Goal: Find specific page/section: Find specific page/section

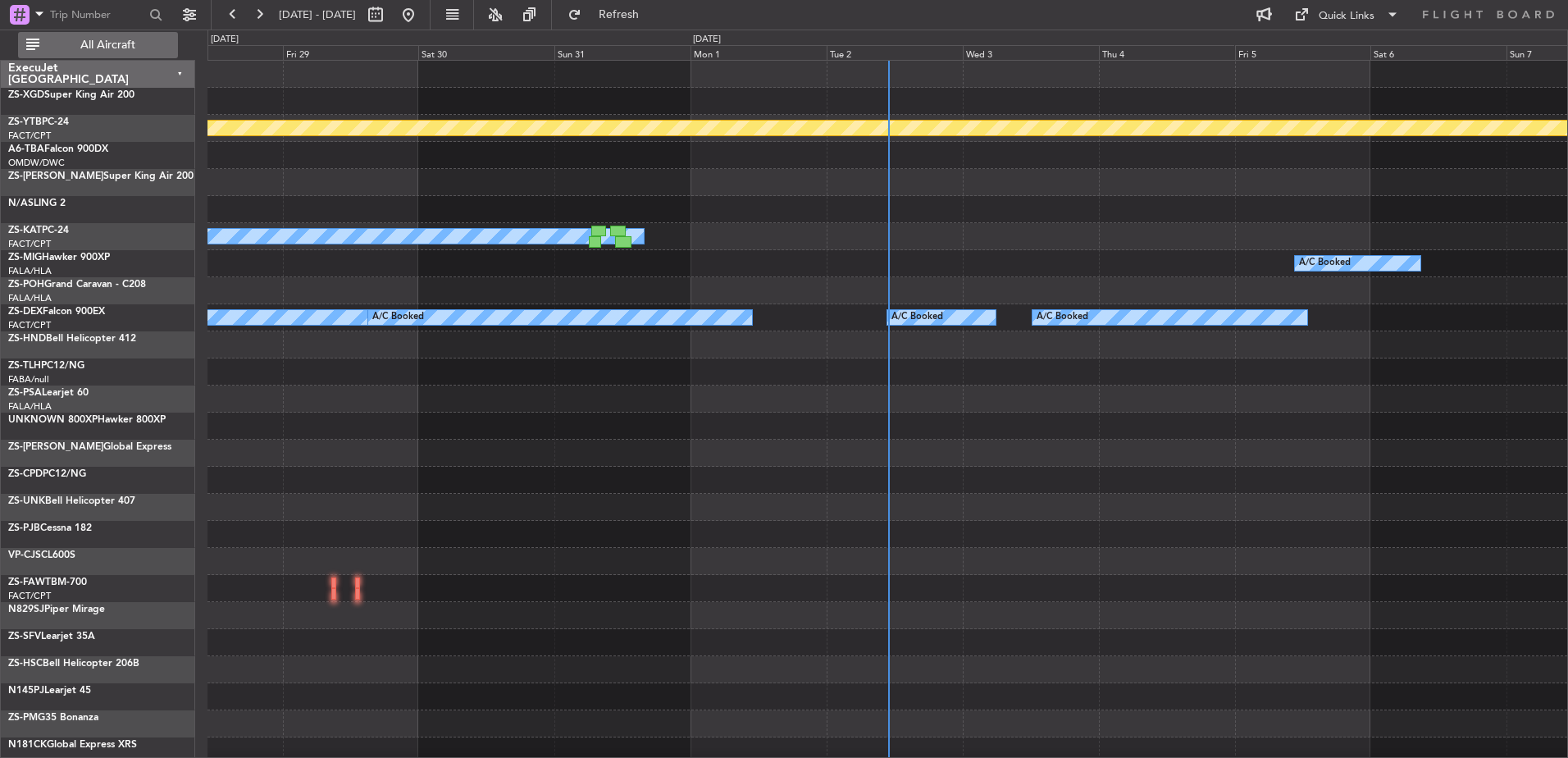
click at [153, 36] on button "All Aircraft" at bounding box center [98, 45] width 160 height 27
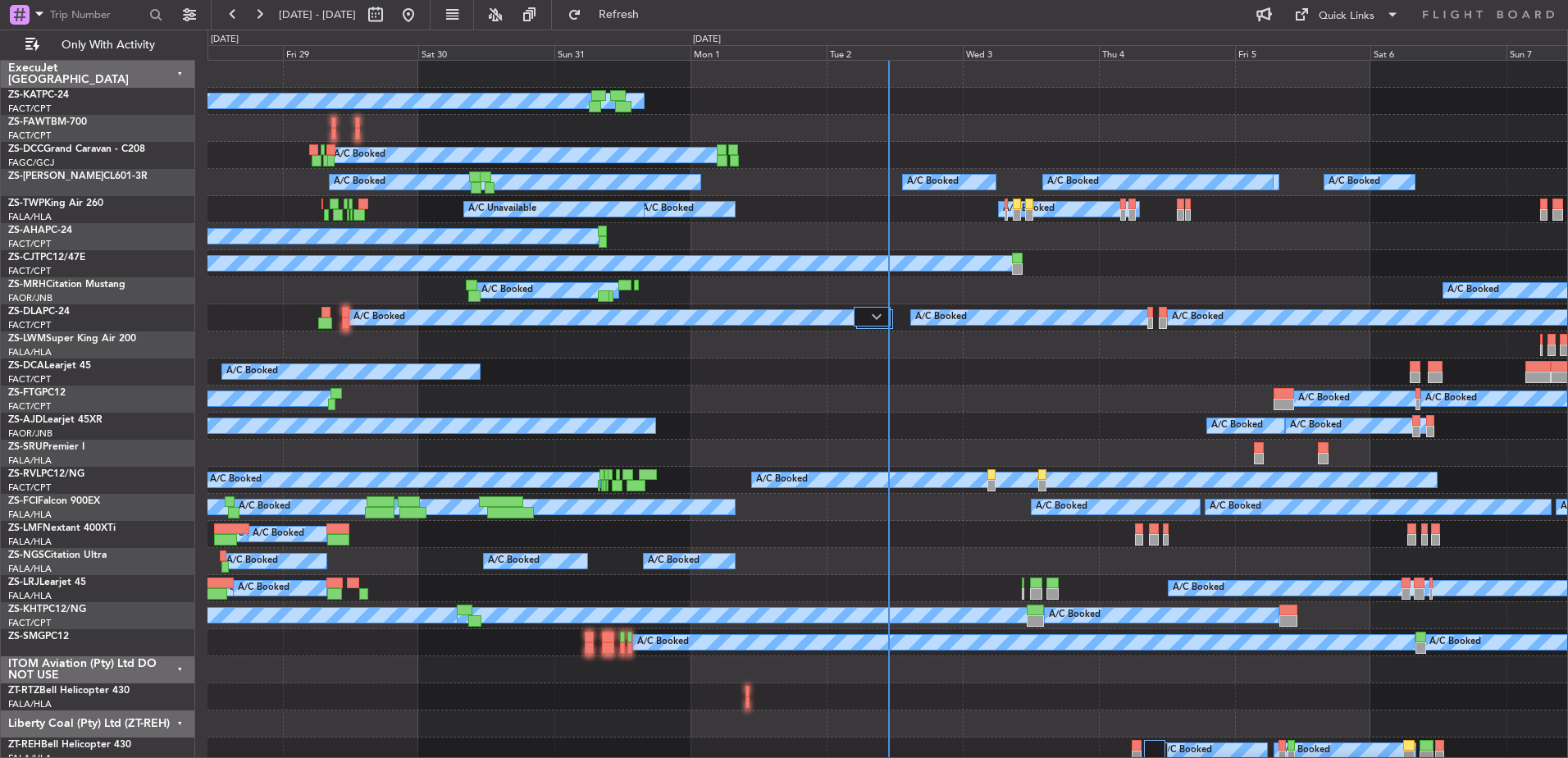
click at [179, 670] on div "ITOM Aviation (Pty) Ltd DO NOT USE" at bounding box center [98, 670] width 195 height 27
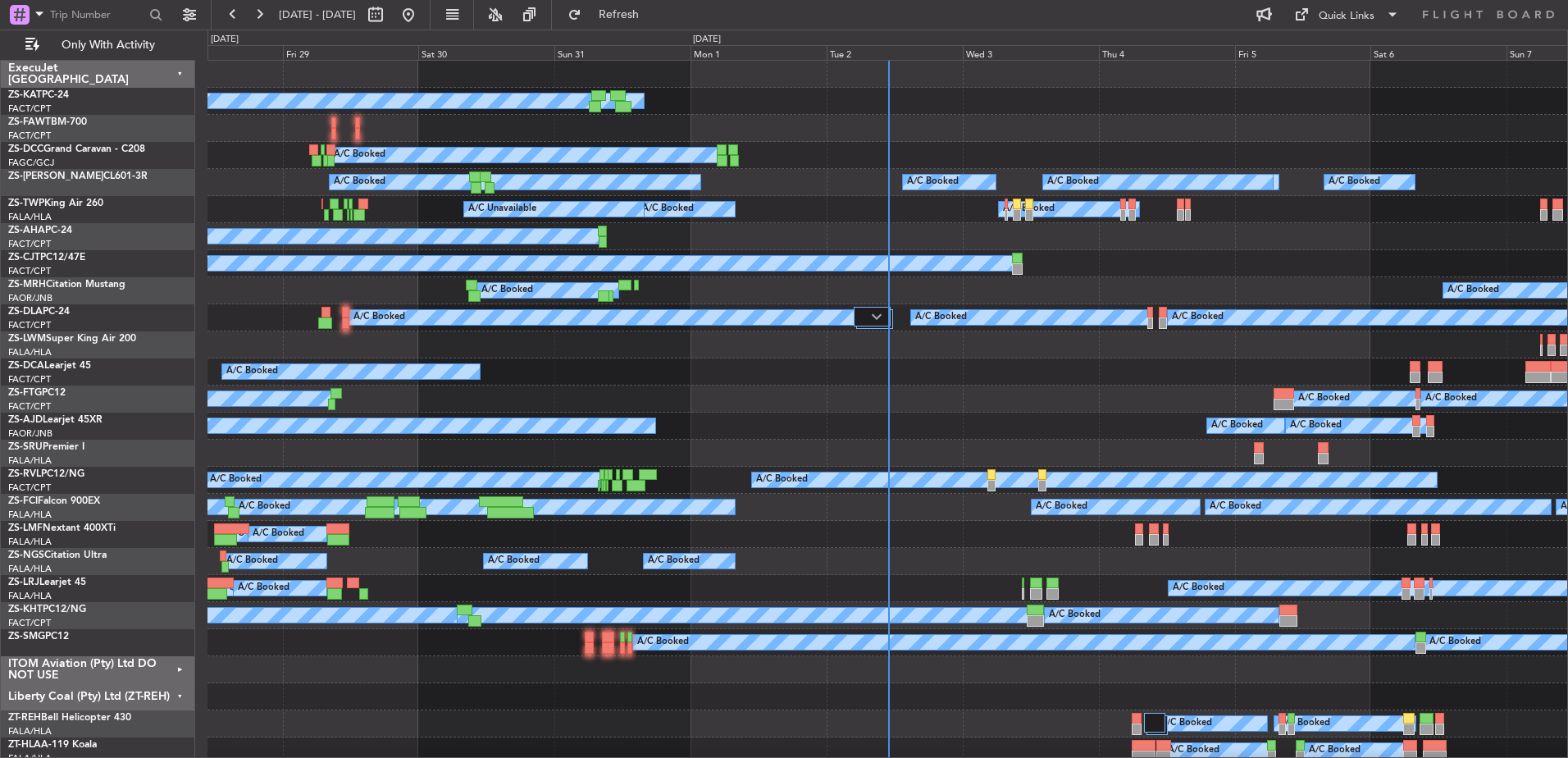
click at [179, 695] on div "Liberty Coal (Pty) Ltd (ZT-REH)" at bounding box center [98, 697] width 195 height 27
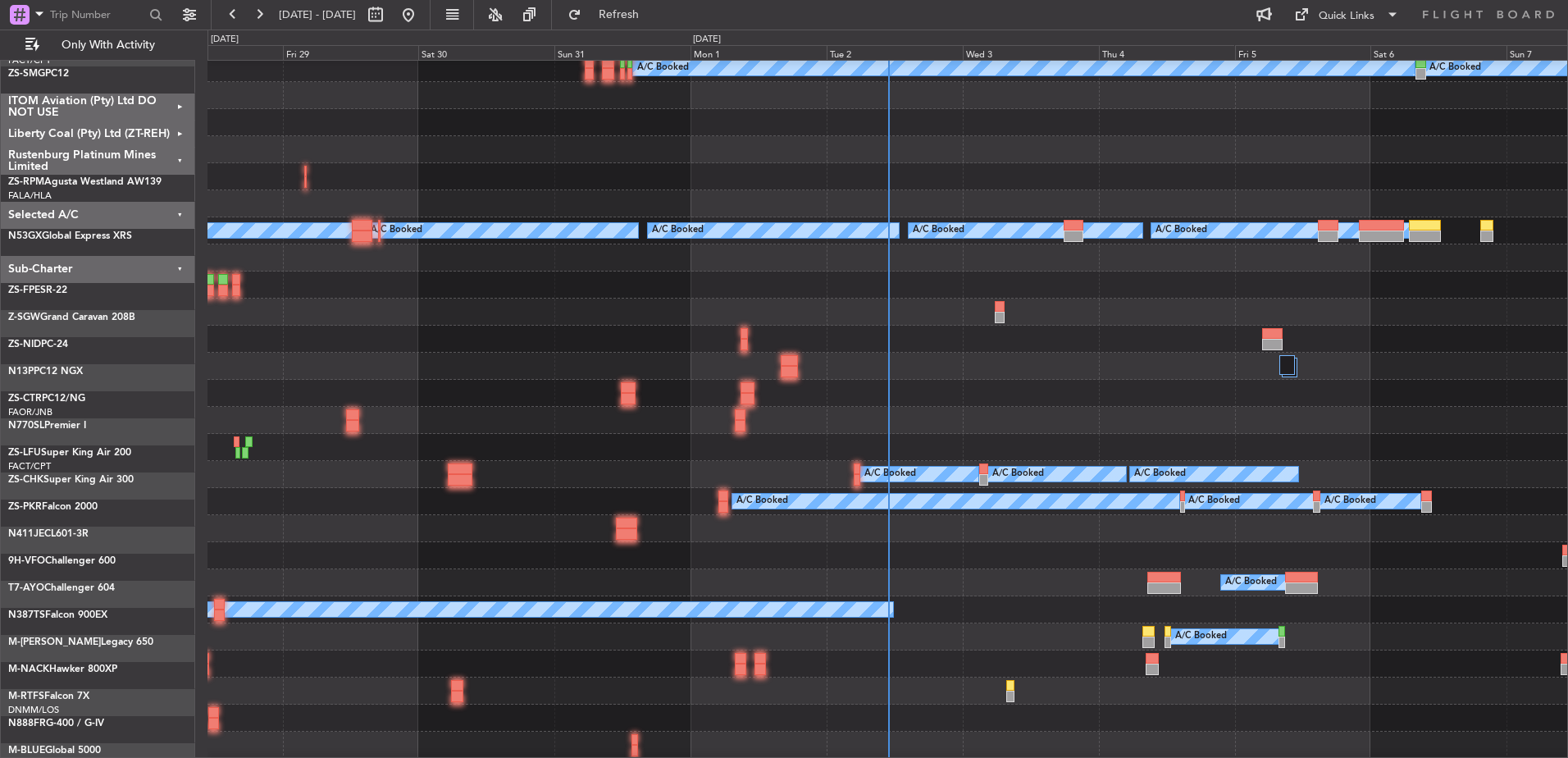
scroll to position [575, 0]
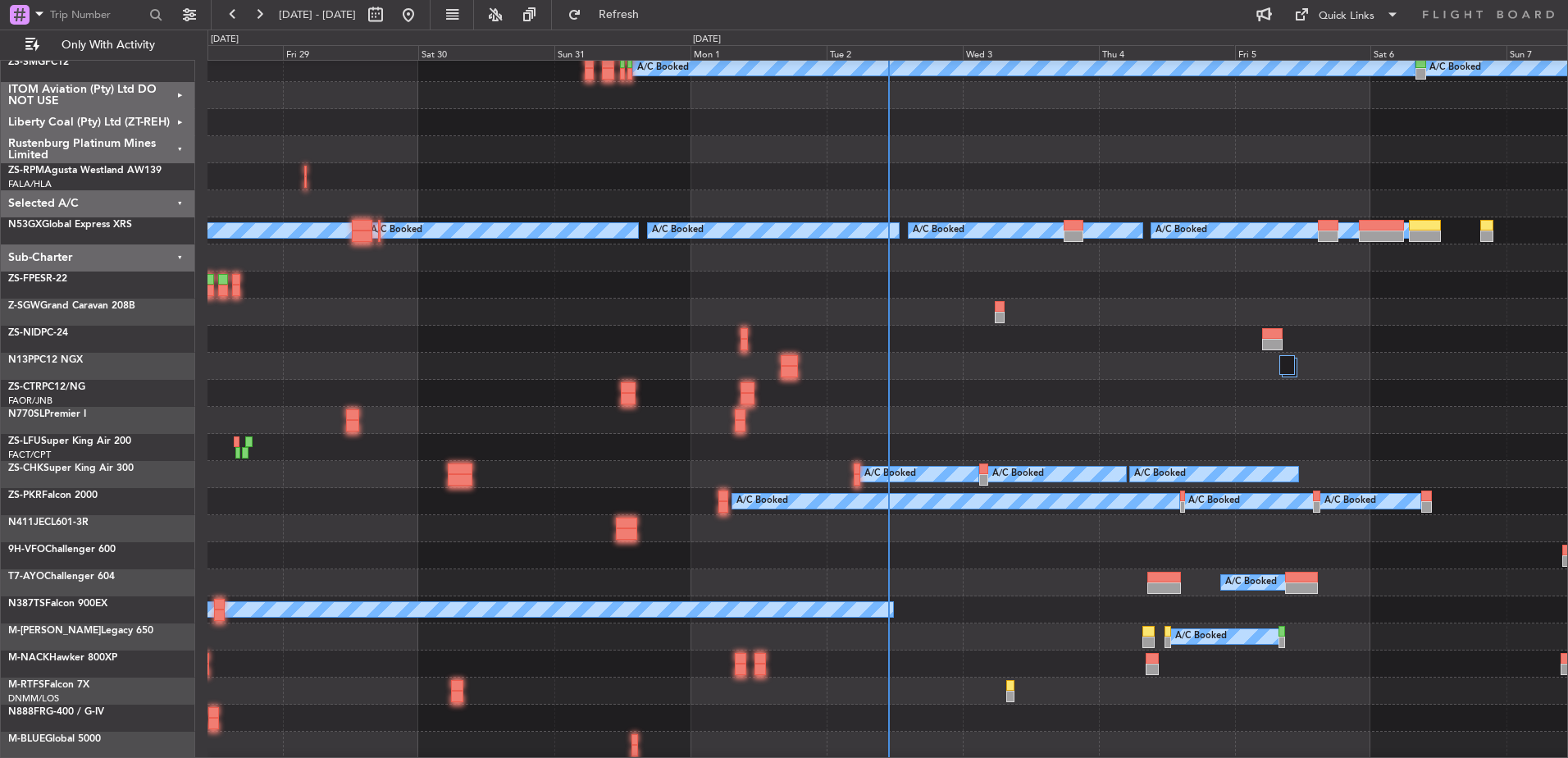
click at [181, 201] on div "Selected A/C" at bounding box center [98, 204] width 195 height 27
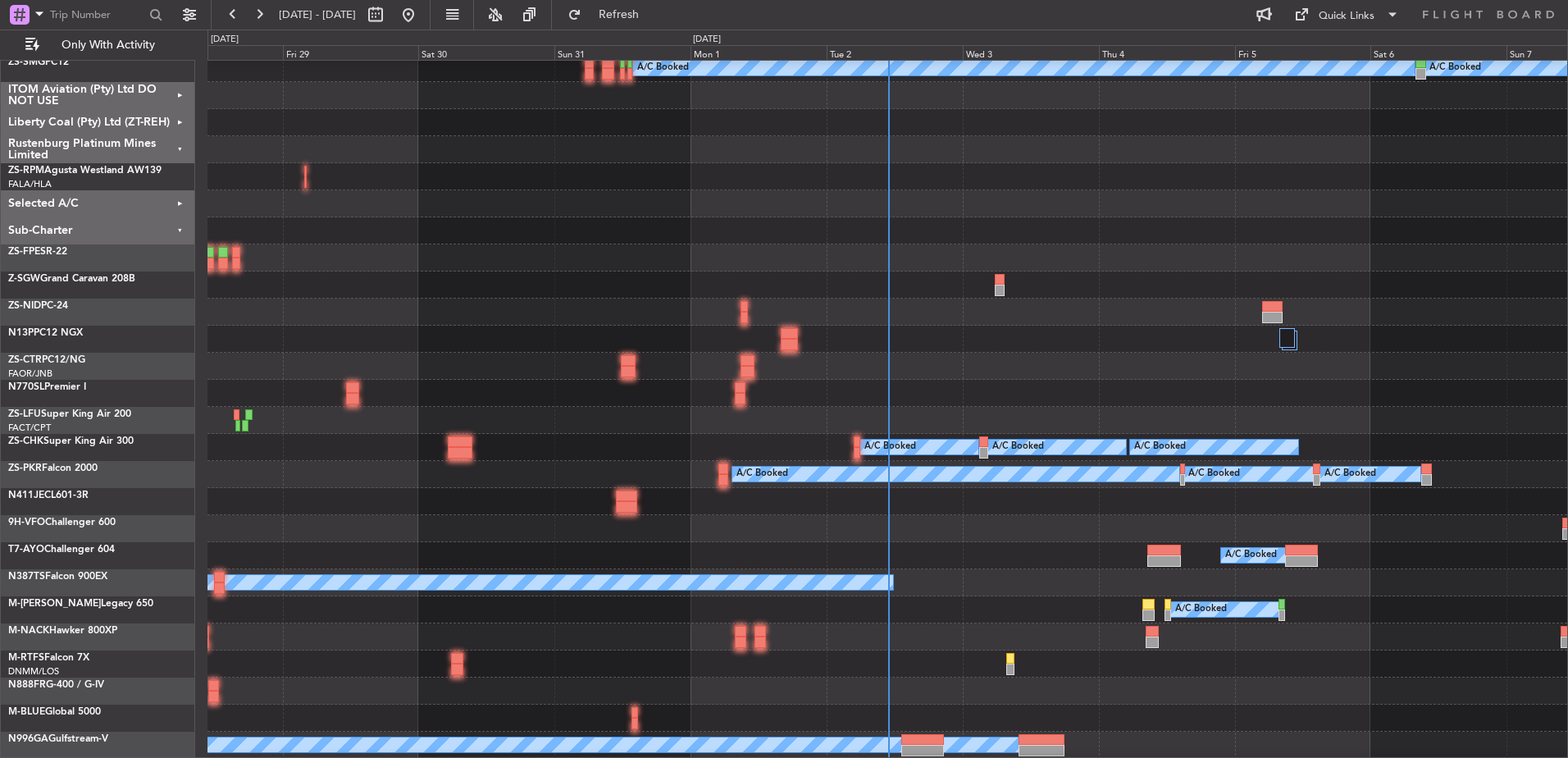
click at [180, 146] on div "Rustenburg Platinum Mines Limited" at bounding box center [98, 149] width 195 height 27
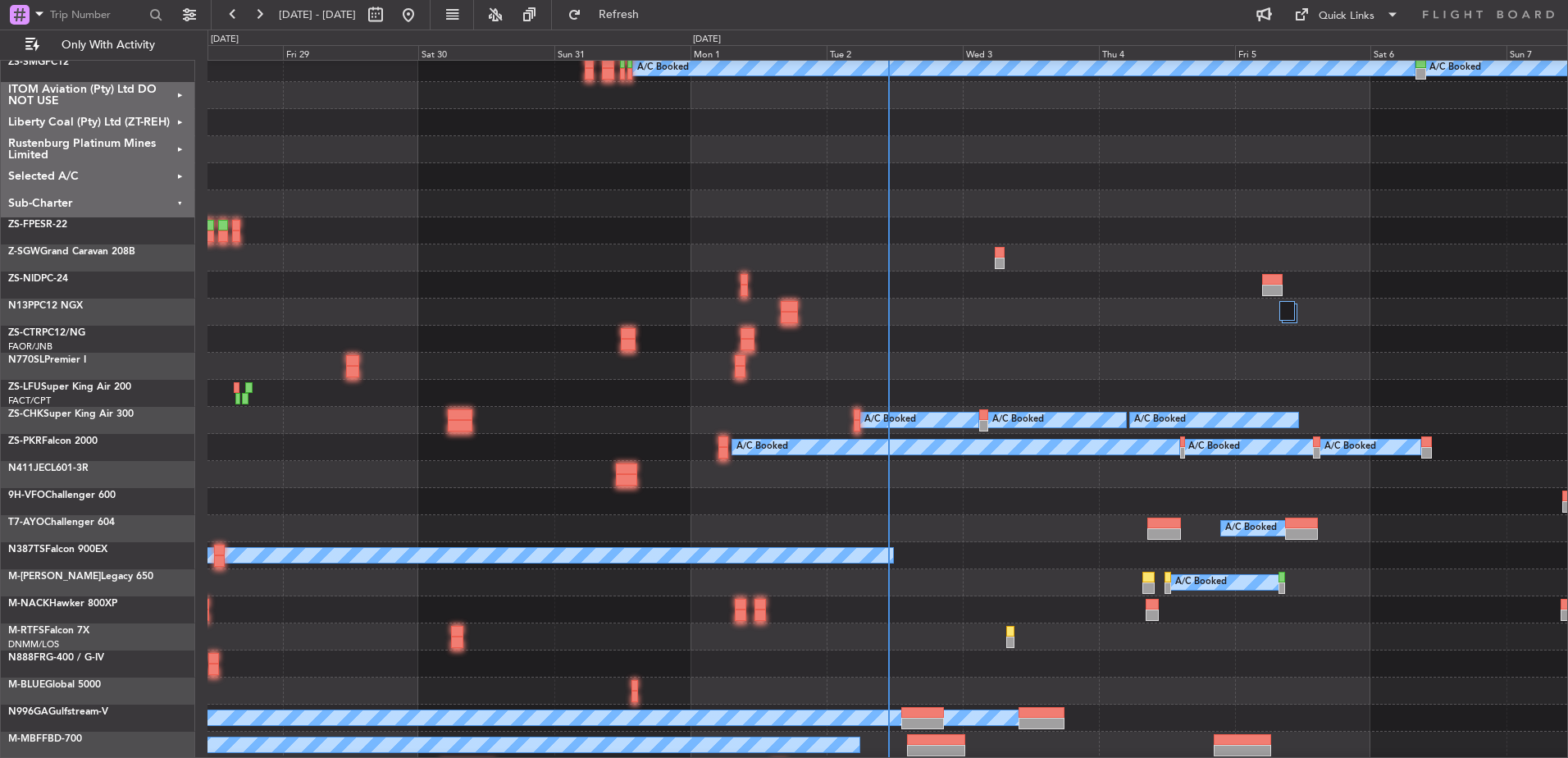
click at [180, 202] on div "Sub-Charter" at bounding box center [98, 204] width 195 height 27
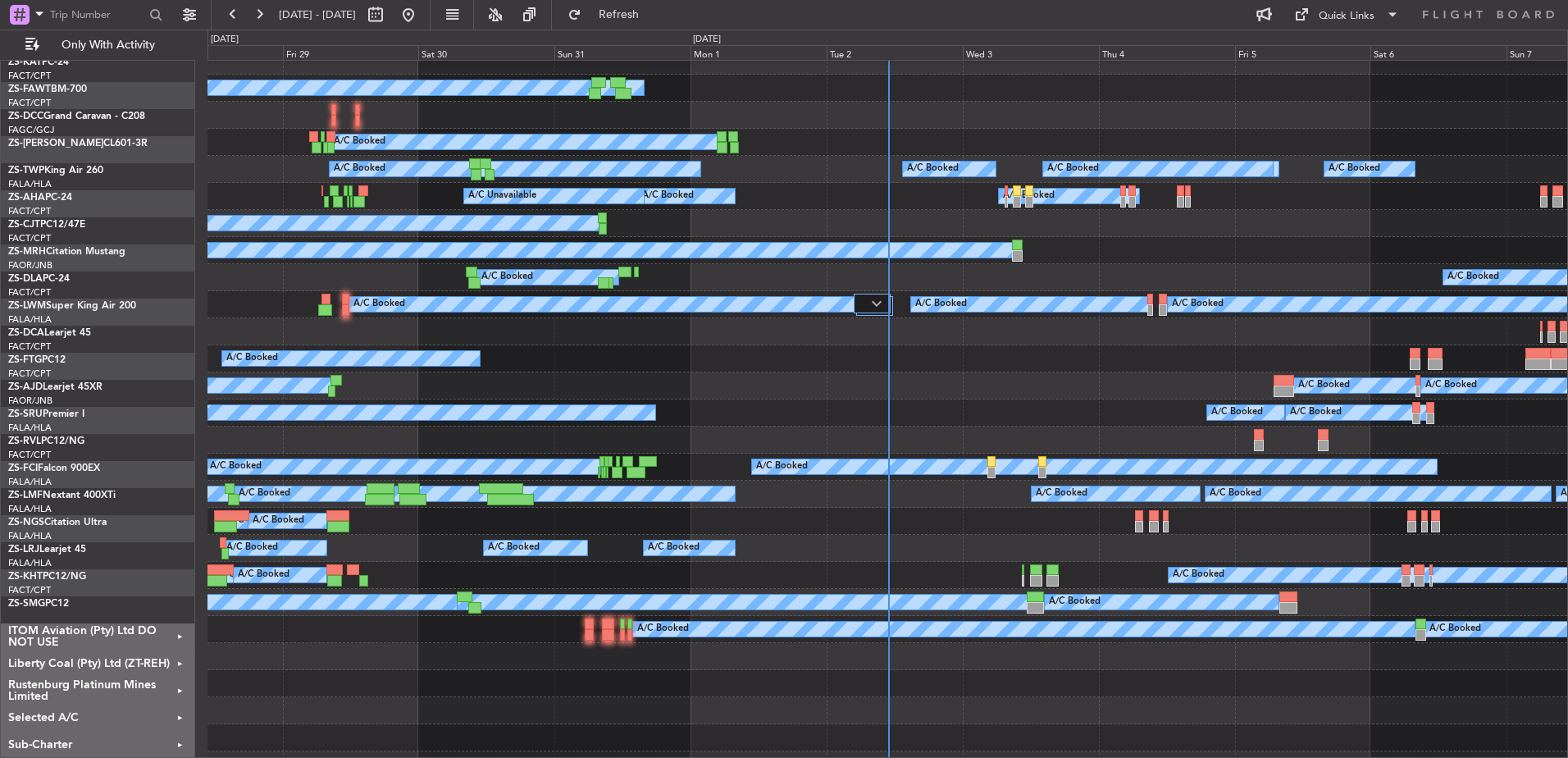
scroll to position [0, 0]
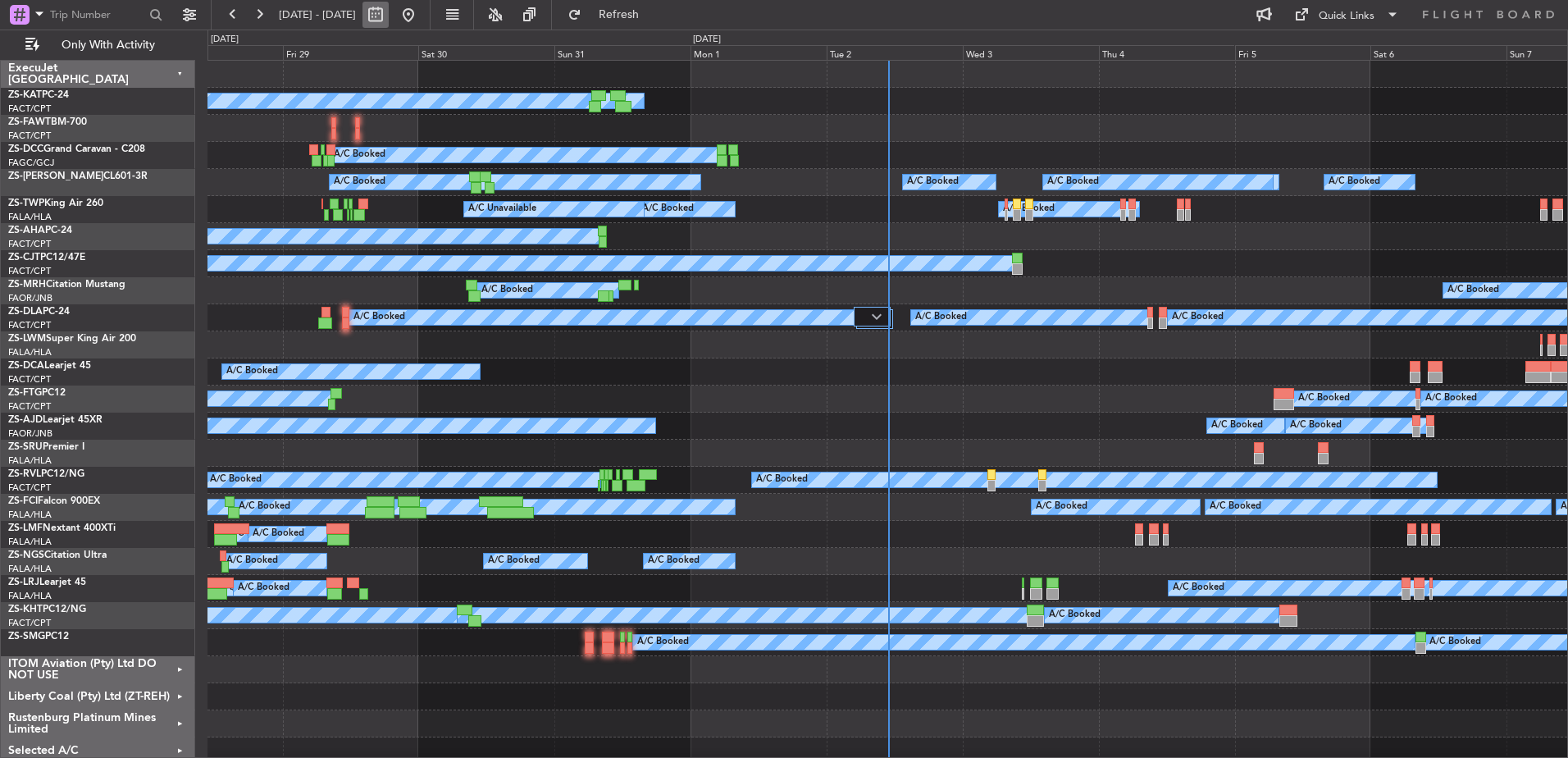
click at [389, 12] on button at bounding box center [376, 15] width 27 height 27
select select "8"
select select "2025"
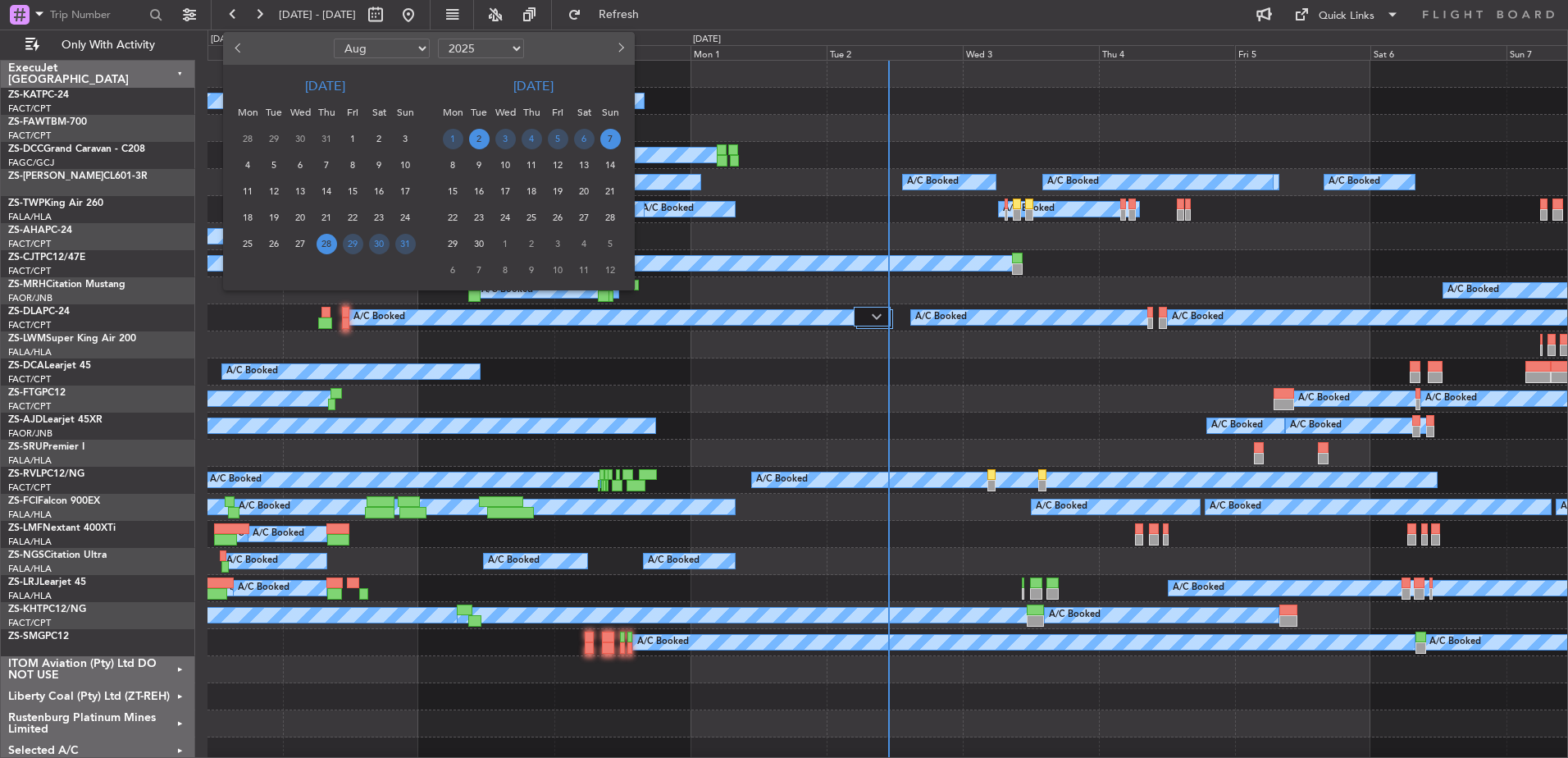
click at [478, 141] on span "2" at bounding box center [479, 139] width 20 height 20
click at [559, 139] on span "5" at bounding box center [558, 139] width 20 height 20
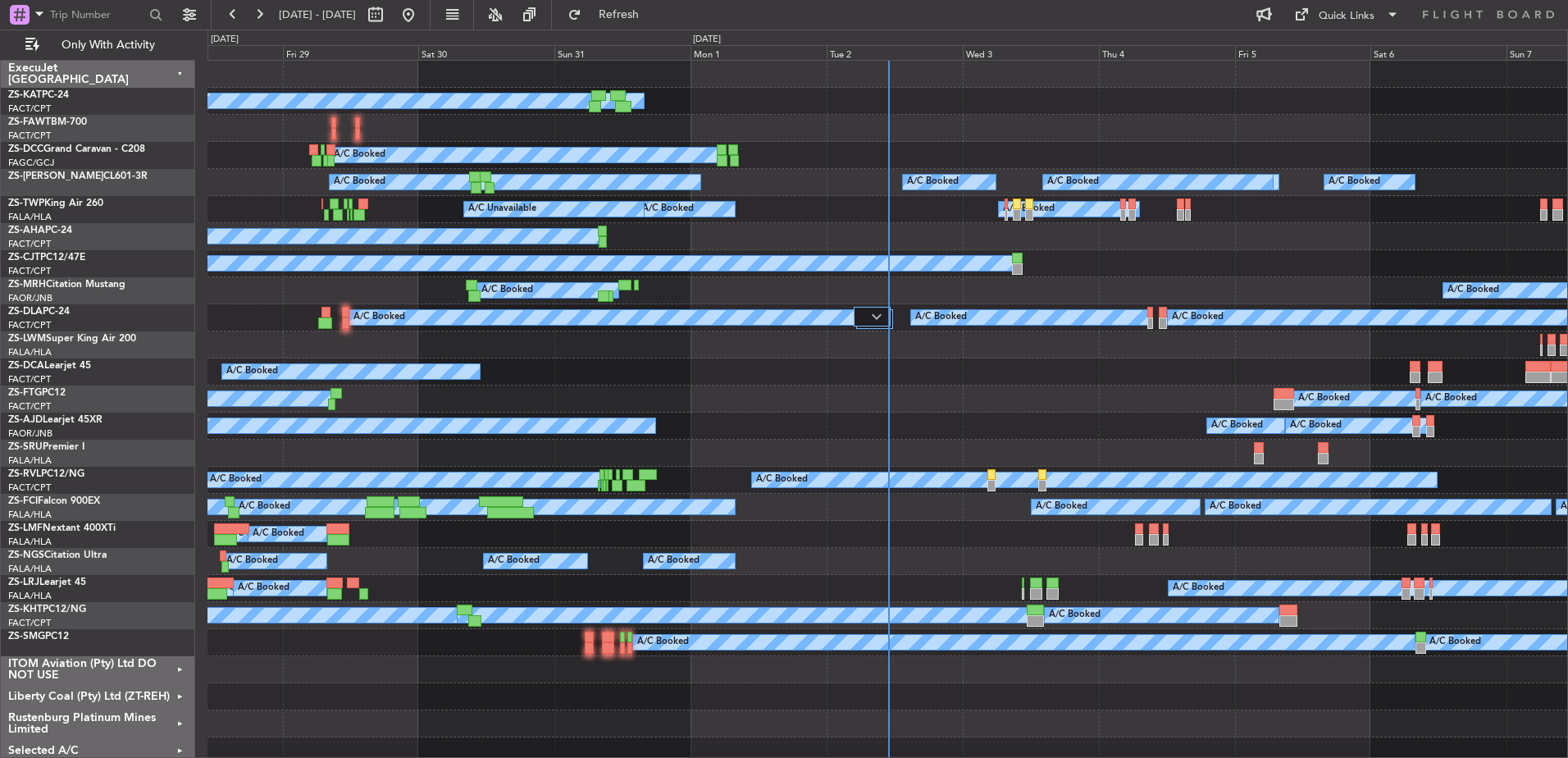
select select "9"
